Goal: Information Seeking & Learning: Learn about a topic

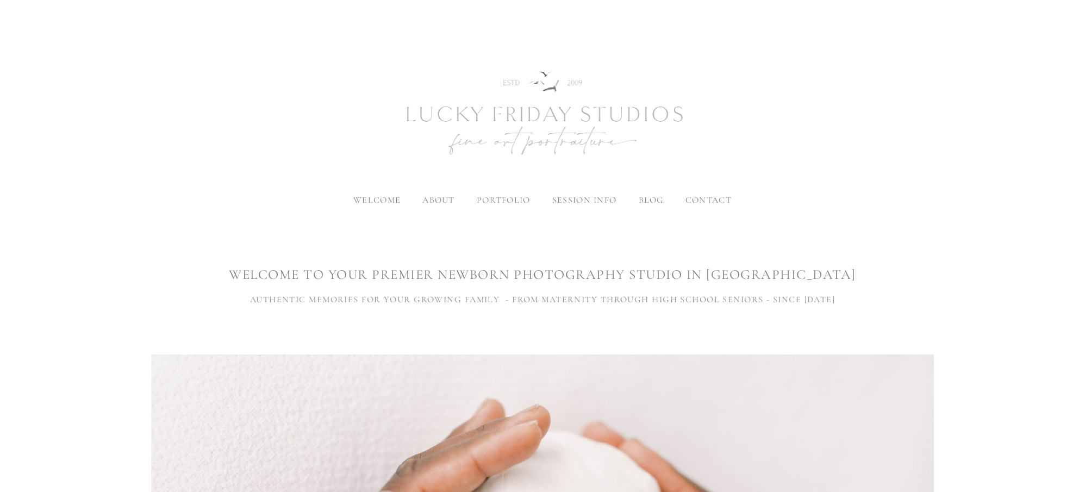
click at [647, 203] on span "blog" at bounding box center [650, 200] width 25 height 11
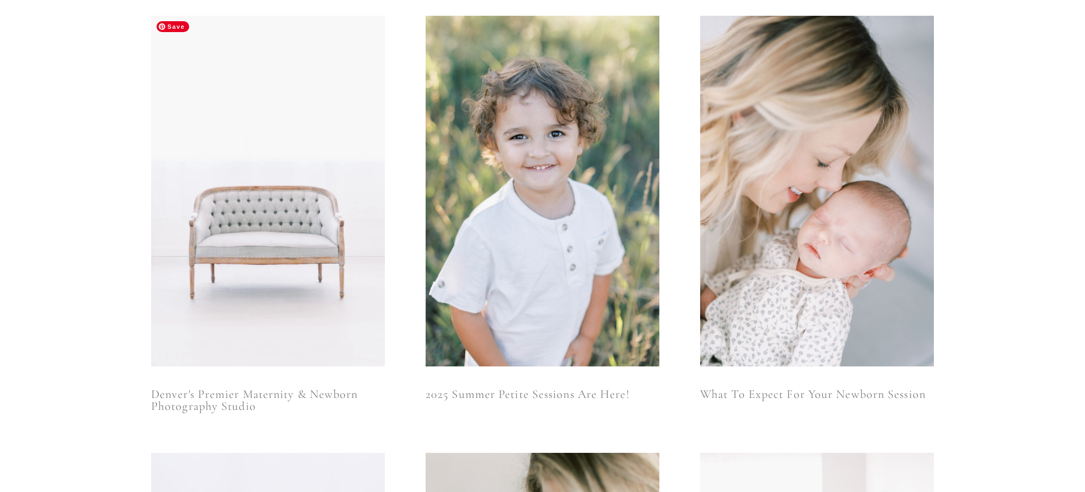
scroll to position [228, 0]
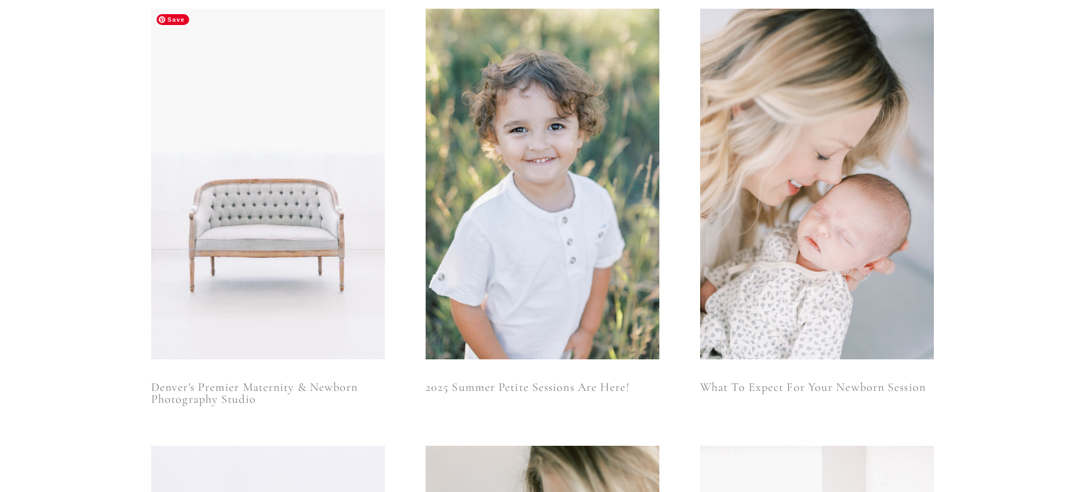
click at [291, 218] on img at bounding box center [268, 184] width 234 height 350
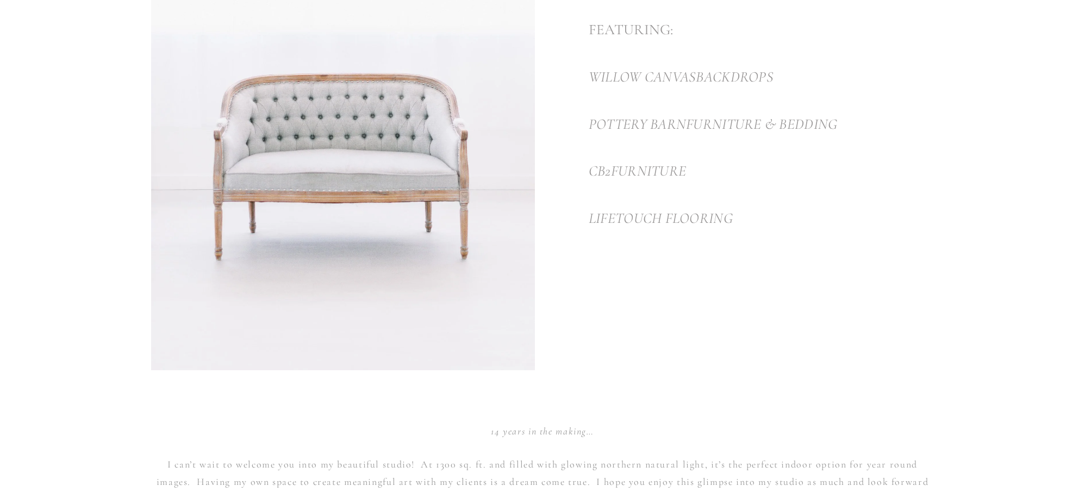
scroll to position [535, 0]
